Goal: Information Seeking & Learning: Learn about a topic

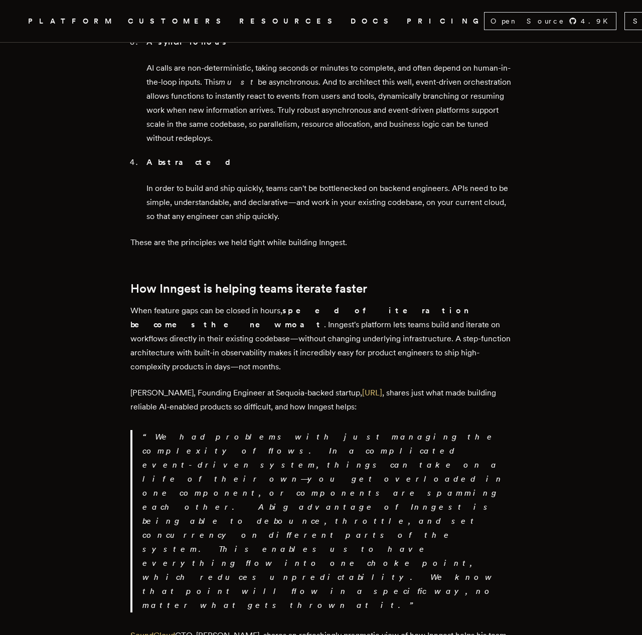
scroll to position [1345, 0]
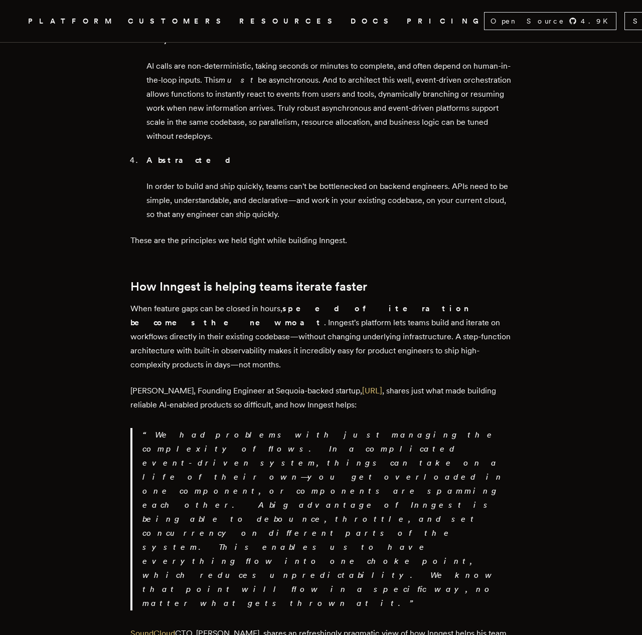
click at [202, 428] on p "We had problems with just managing the complexity of flows. In a complicated ev…" at bounding box center [326, 519] width 369 height 182
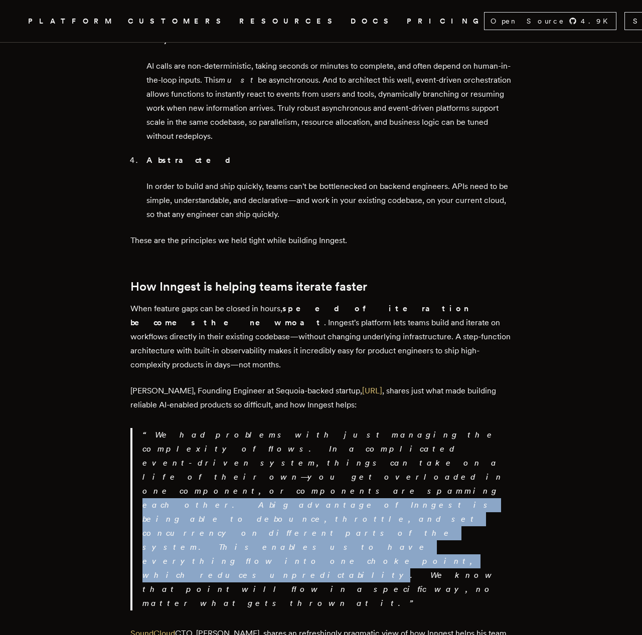
drag, startPoint x: 202, startPoint y: 356, endPoint x: 239, endPoint y: 380, distance: 44.2
click at [239, 428] on p "We had problems with just managing the complexity of flows. In a complicated ev…" at bounding box center [326, 519] width 369 height 182
drag, startPoint x: 239, startPoint y: 380, endPoint x: 233, endPoint y: 358, distance: 23.3
click at [233, 428] on p "We had problems with just managing the complexity of flows. In a complicated ev…" at bounding box center [326, 519] width 369 height 182
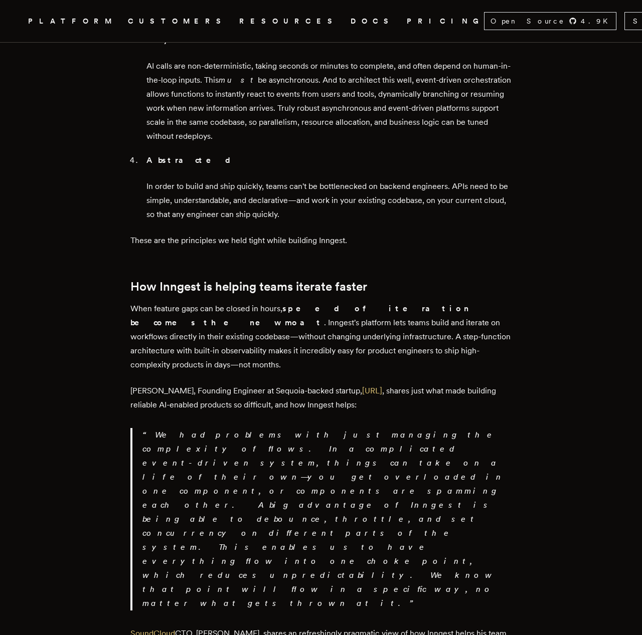
click at [233, 428] on p "We had problems with just managing the complexity of flows. In a complicated ev…" at bounding box center [326, 519] width 369 height 182
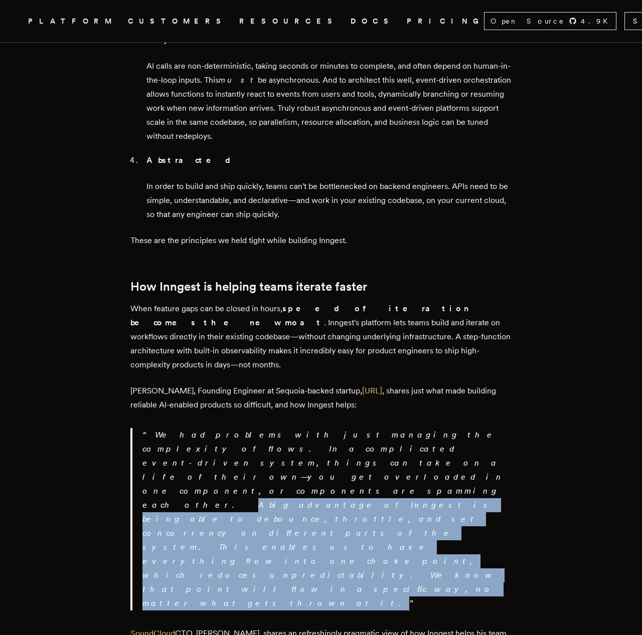
drag, startPoint x: 233, startPoint y: 358, endPoint x: 236, endPoint y: 389, distance: 31.3
click at [236, 428] on p "We had problems with just managing the complexity of flows. In a complicated ev…" at bounding box center [326, 519] width 369 height 182
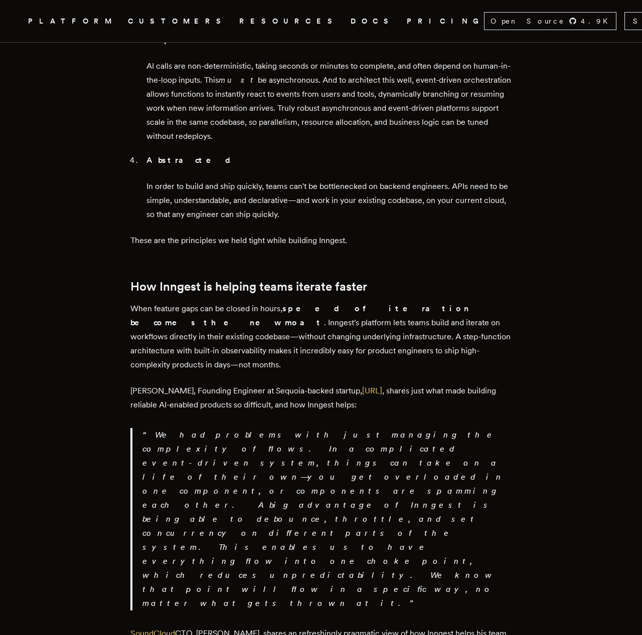
click at [236, 428] on p "We had problems with just managing the complexity of flows. In a complicated ev…" at bounding box center [326, 519] width 369 height 182
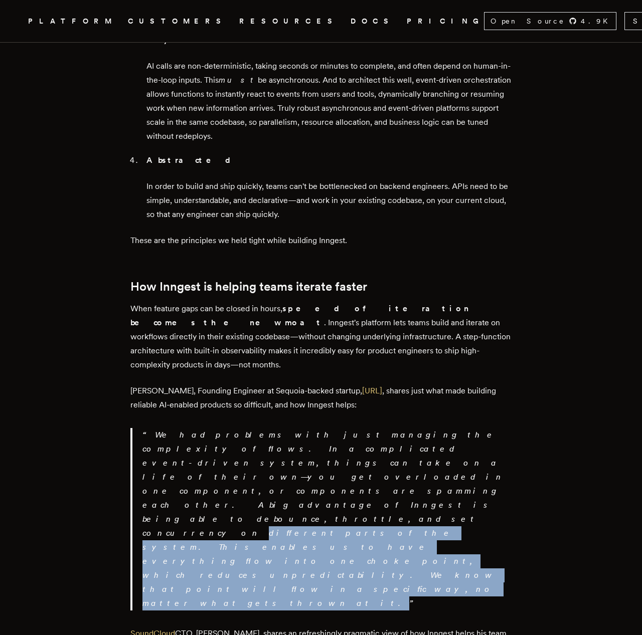
drag, startPoint x: 236, startPoint y: 389, endPoint x: 232, endPoint y: 362, distance: 26.9
click at [232, 428] on p "We had problems with just managing the complexity of flows. In a complicated ev…" at bounding box center [326, 519] width 369 height 182
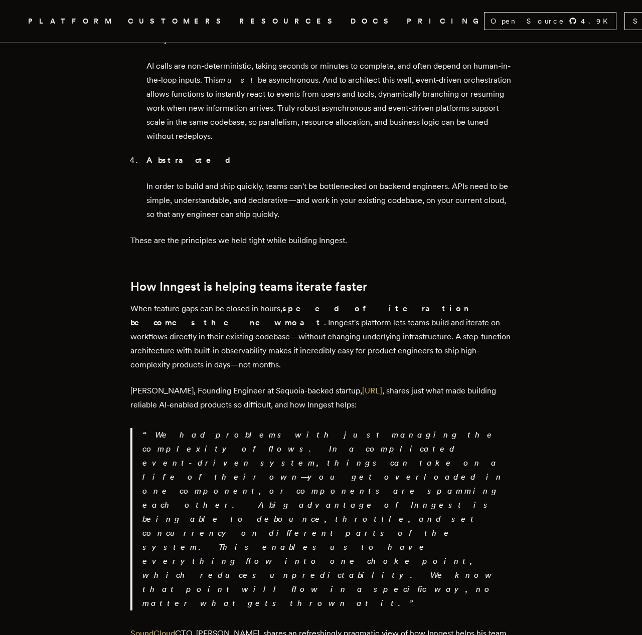
click at [232, 428] on p "We had problems with just managing the complexity of flows. In a complicated ev…" at bounding box center [326, 519] width 369 height 182
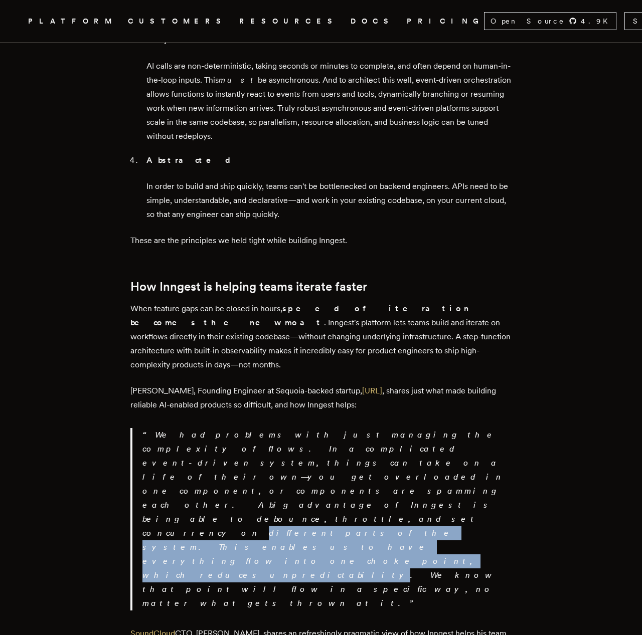
drag, startPoint x: 232, startPoint y: 362, endPoint x: 235, endPoint y: 383, distance: 21.3
click at [235, 428] on p "We had problems with just managing the complexity of flows. In a complicated ev…" at bounding box center [326, 519] width 369 height 182
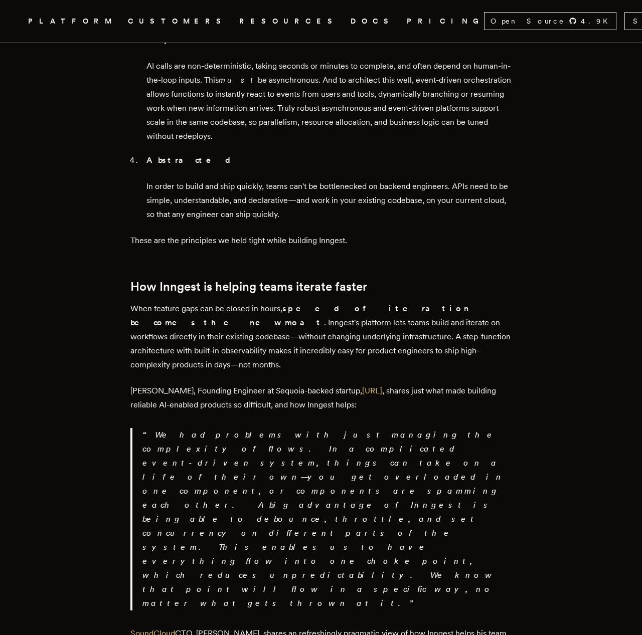
click at [350, 24] on link "DOCS" at bounding box center [372, 21] width 44 height 13
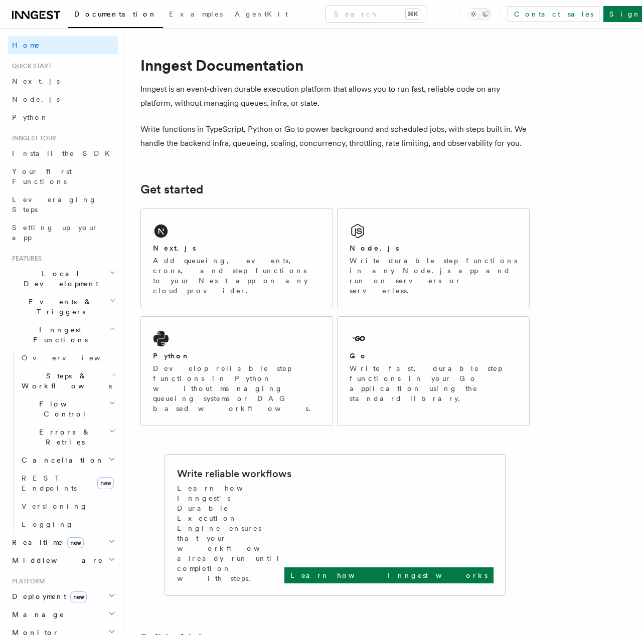
scroll to position [1345, 0]
